Goal: Check status: Check status

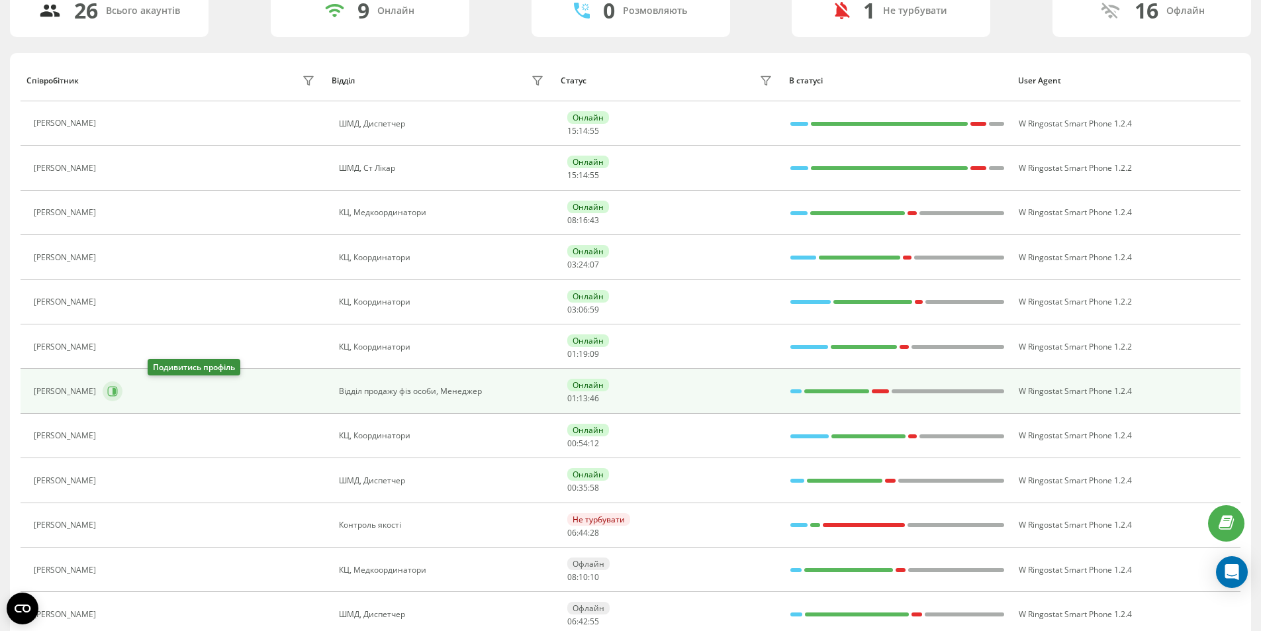
click at [118, 390] on icon at bounding box center [113, 391] width 10 height 10
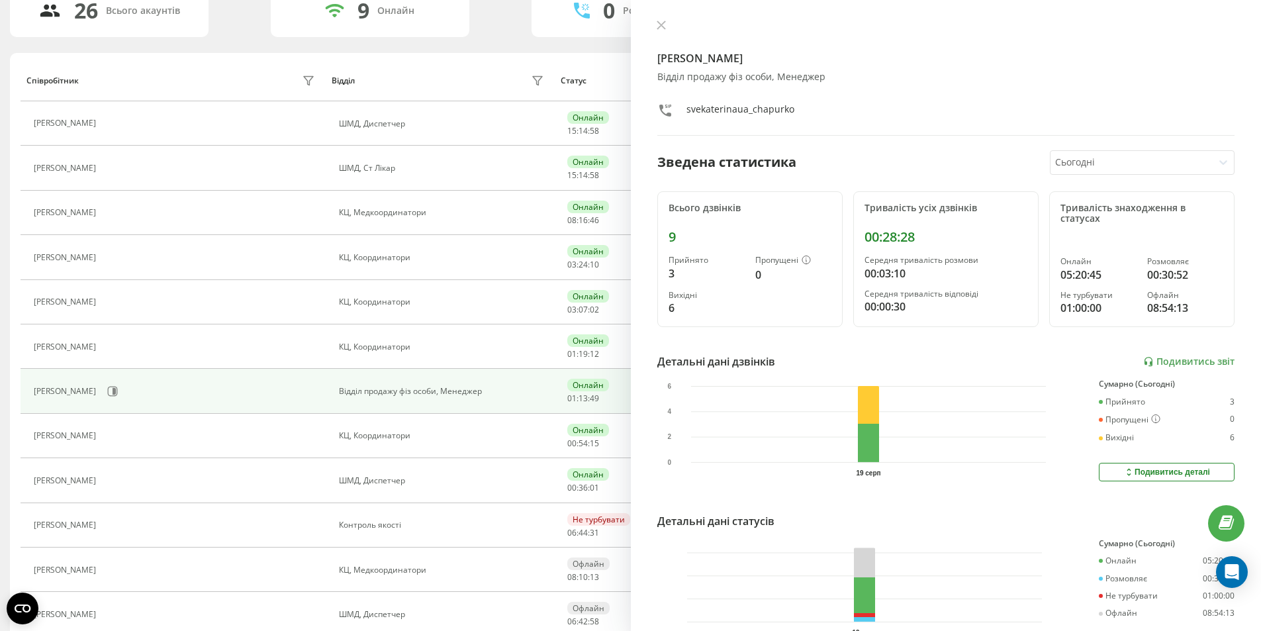
click at [663, 26] on icon at bounding box center [660, 25] width 9 height 9
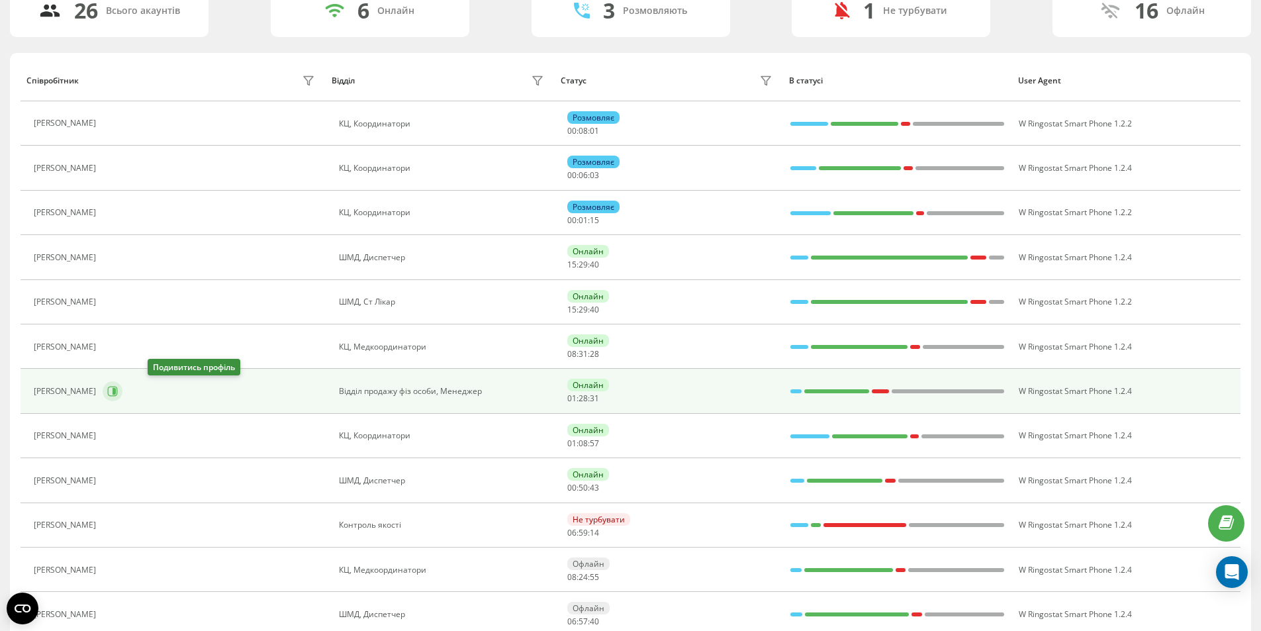
click at [116, 392] on icon at bounding box center [114, 391] width 3 height 7
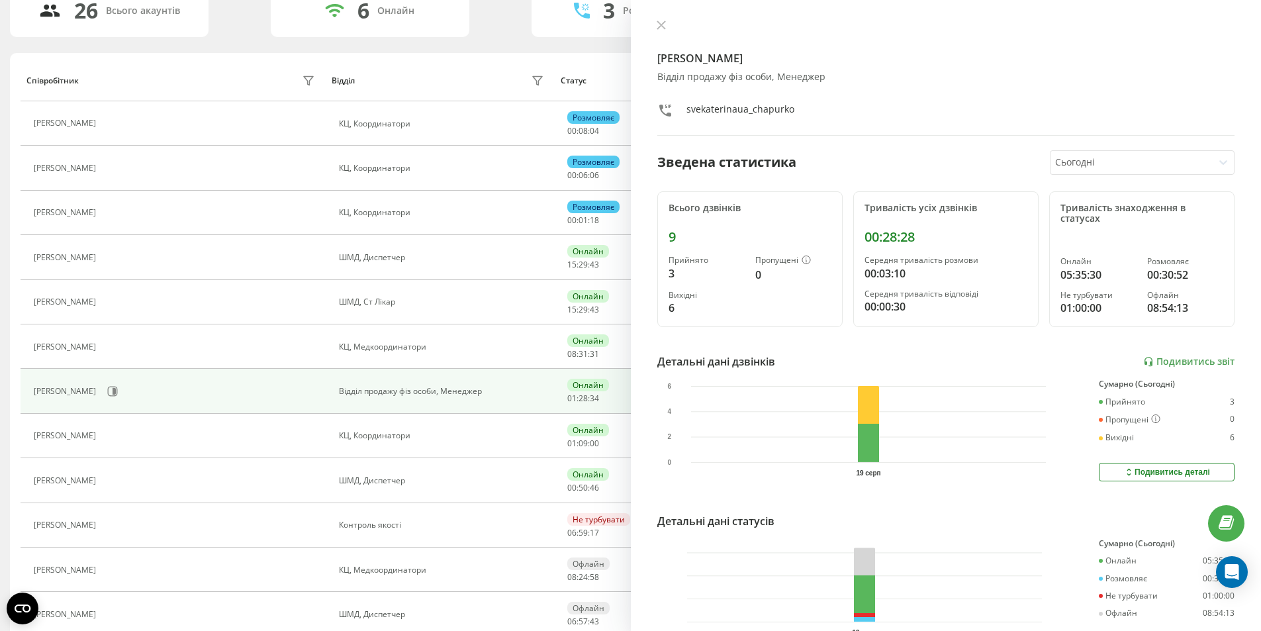
click at [662, 23] on icon at bounding box center [660, 25] width 9 height 9
